Goal: Check status: Check status

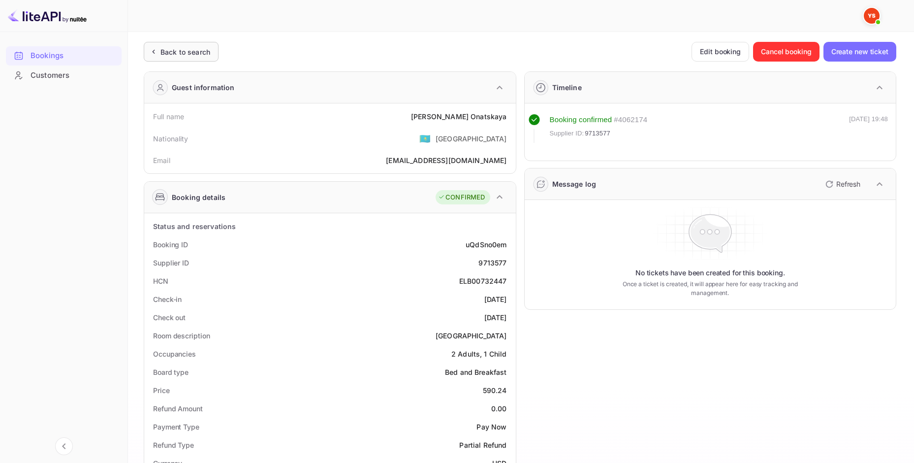
click at [188, 55] on div "Back to search" at bounding box center [186, 52] width 50 height 10
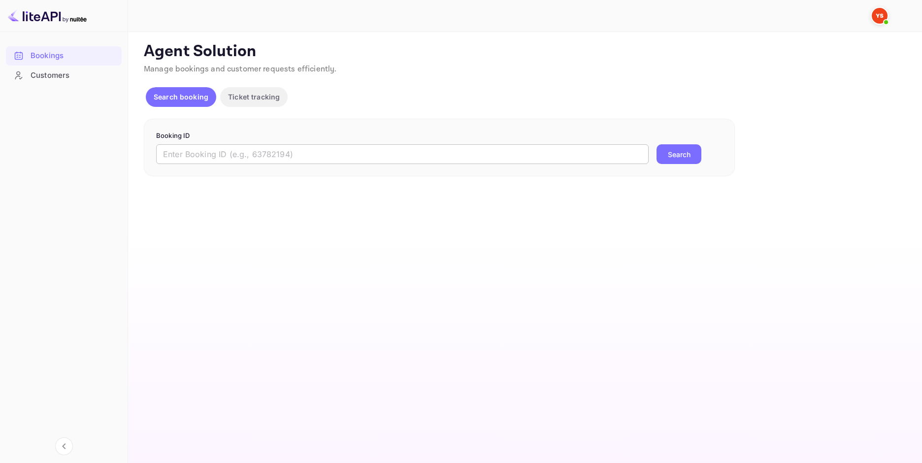
click at [437, 154] on input "text" at bounding box center [402, 154] width 492 height 20
paste input "9575421"
type input "9575421"
click at [686, 145] on button "Search" at bounding box center [678, 154] width 45 height 20
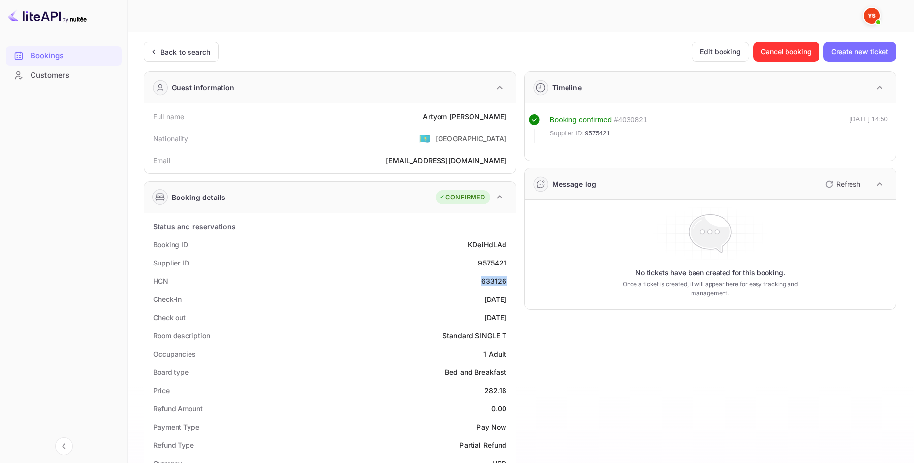
drag, startPoint x: 480, startPoint y: 282, endPoint x: 510, endPoint y: 280, distance: 30.1
click at [510, 280] on div "HCN 633126" at bounding box center [330, 281] width 364 height 18
click at [191, 40] on div "Unsaved Changes Ticket Affiliate URL [URL][DOMAIN_NAME] Business partner name N…" at bounding box center [515, 406] width 775 height 749
click at [189, 43] on div "Back to search" at bounding box center [181, 52] width 75 height 20
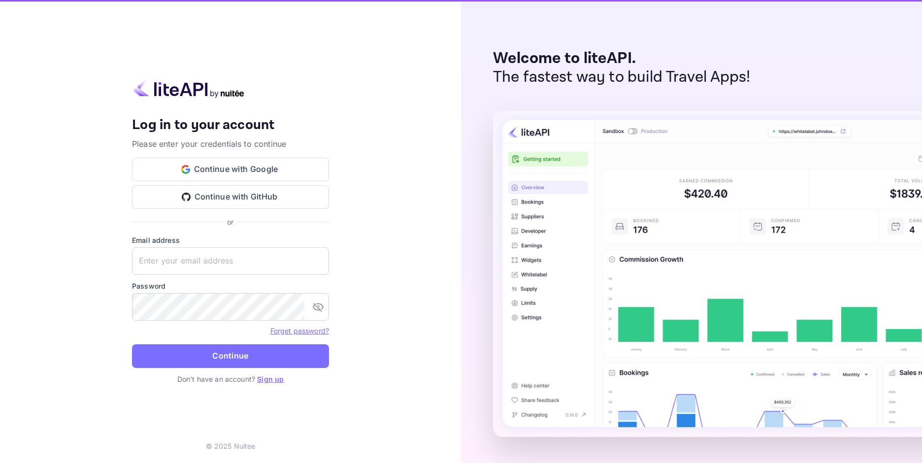
click at [284, 154] on div "Your account has been created successfully, a confirmation link has been sent t…" at bounding box center [230, 172] width 197 height 110
type input "[EMAIL_ADDRESS][DOMAIN_NAME]"
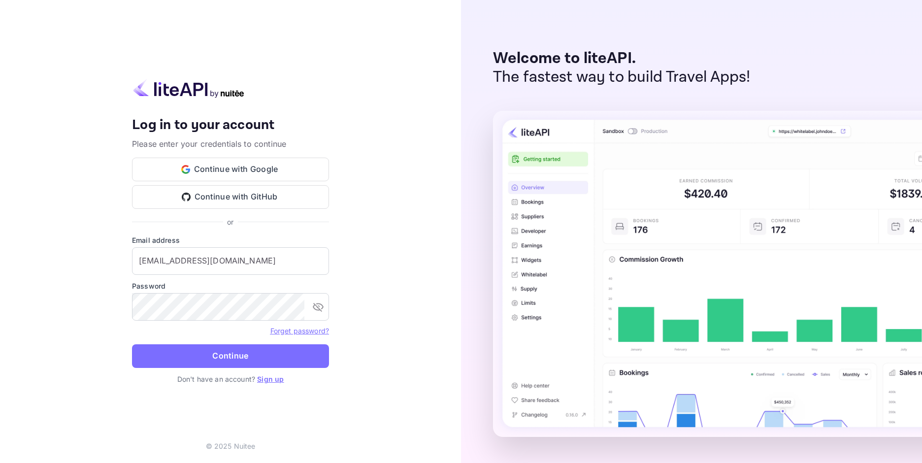
click at [252, 357] on button "Continue" at bounding box center [230, 356] width 197 height 24
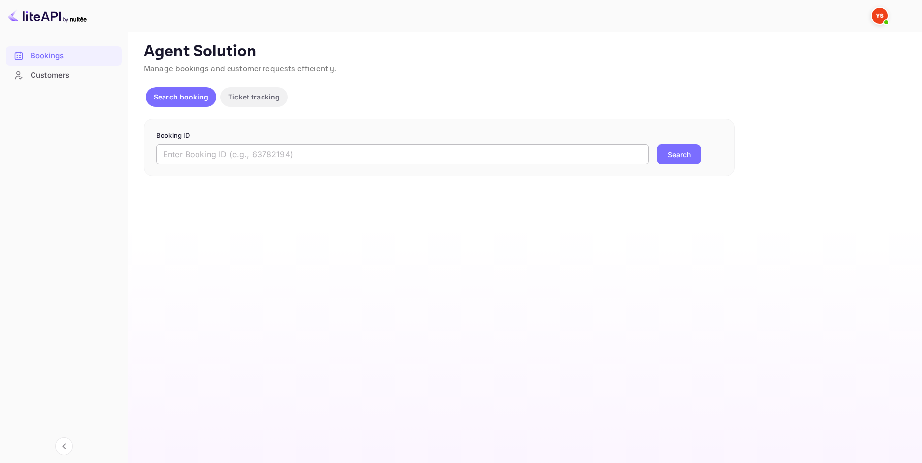
click at [404, 155] on input "text" at bounding box center [402, 154] width 492 height 20
paste input "9684724"
type input "9684724"
click at [668, 147] on button "Search" at bounding box center [678, 154] width 45 height 20
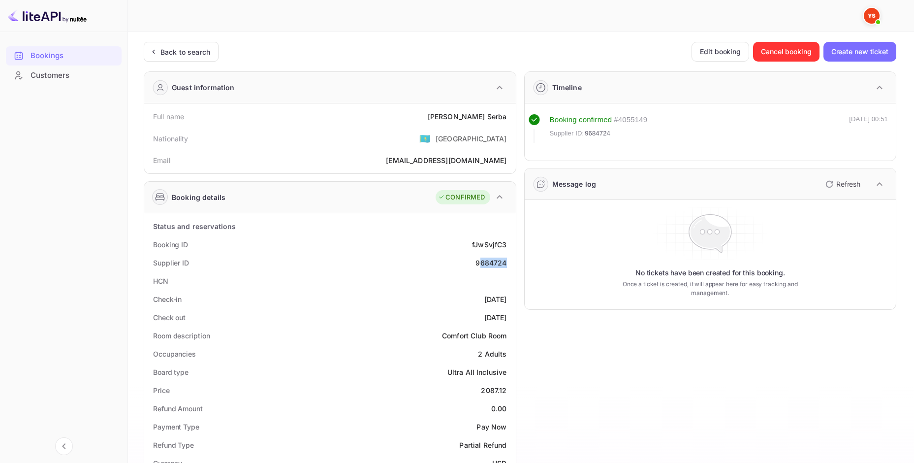
drag, startPoint x: 509, startPoint y: 262, endPoint x: 479, endPoint y: 264, distance: 29.6
click at [479, 264] on div "Supplier ID 9684724" at bounding box center [330, 263] width 364 height 18
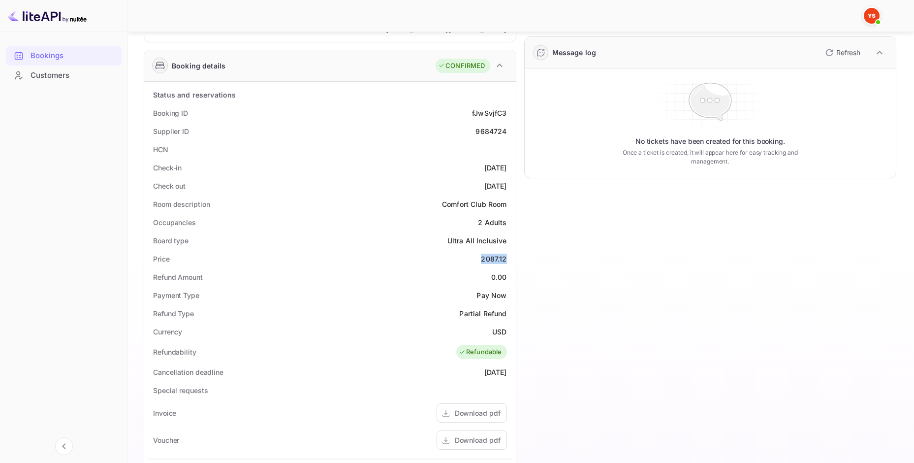
drag, startPoint x: 509, startPoint y: 261, endPoint x: 483, endPoint y: 262, distance: 26.1
click at [483, 262] on div "Price 2087.12" at bounding box center [330, 259] width 364 height 18
copy div "2087.12"
